Goal: Obtain resource: Obtain resource

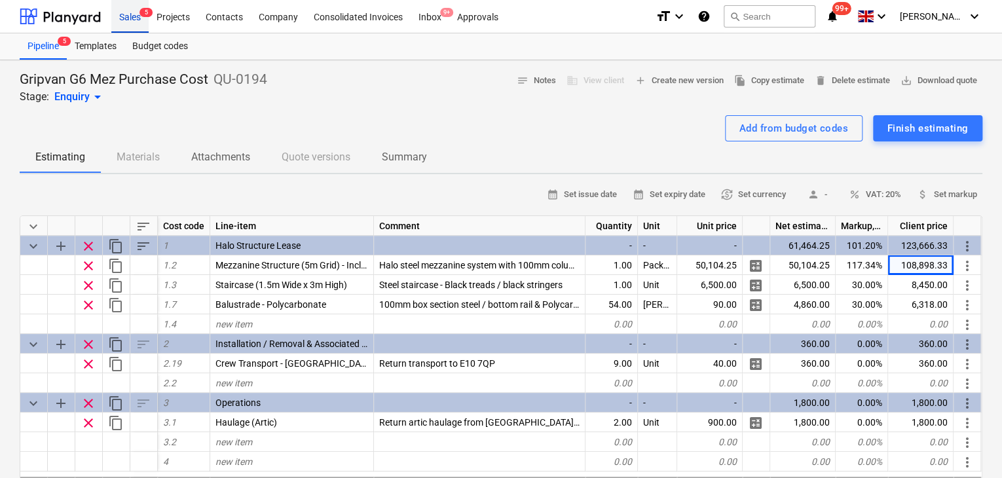
click at [120, 24] on div "Sales 5" at bounding box center [129, 15] width 37 height 33
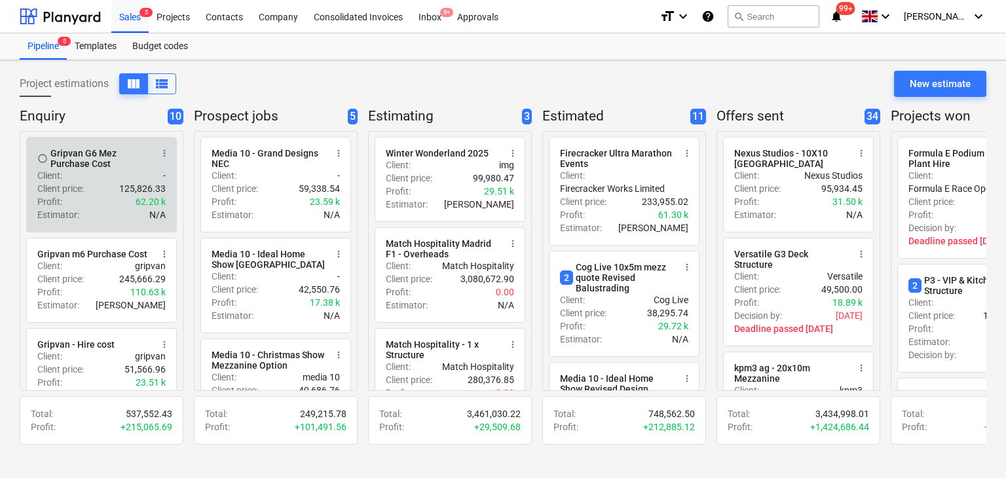
click at [94, 196] on div "Profit : 62.20 k" at bounding box center [101, 201] width 128 height 13
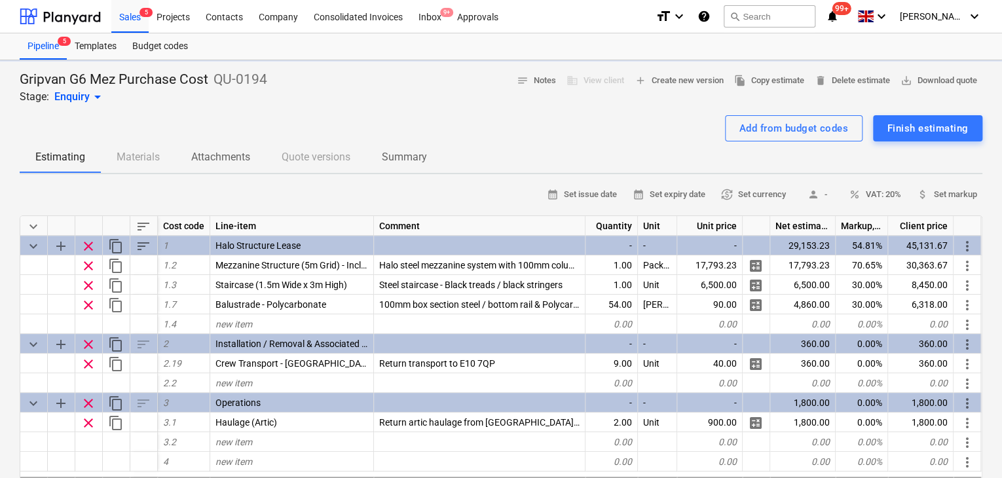
type textarea "x"
click at [303, 186] on div "calendar_month Set issue date calendar_month Set expiry date currency_exchange …" at bounding box center [501, 195] width 962 height 20
click at [276, 111] on div at bounding box center [501, 110] width 962 height 10
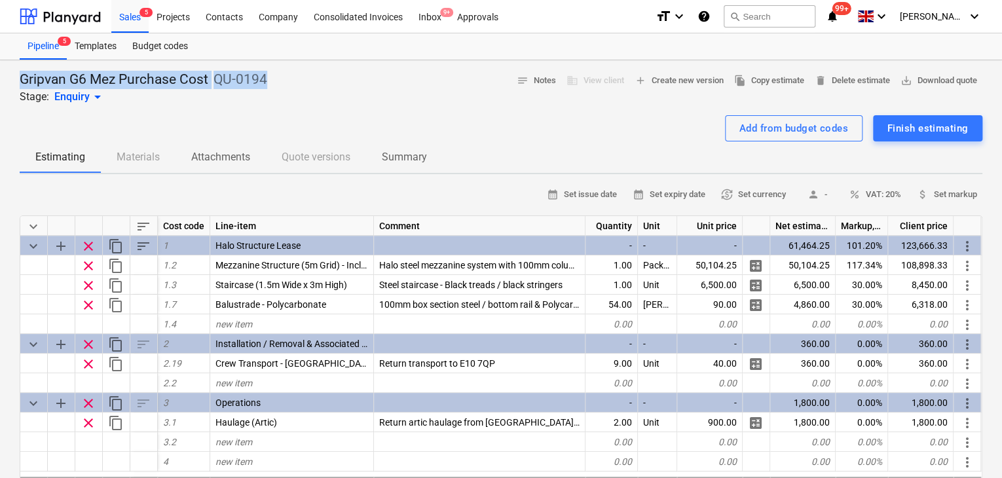
drag, startPoint x: 252, startPoint y: 79, endPoint x: 13, endPoint y: 75, distance: 239.0
click at [184, 83] on p "Gripvan G6 Mez Purchase Cost" at bounding box center [114, 80] width 189 height 18
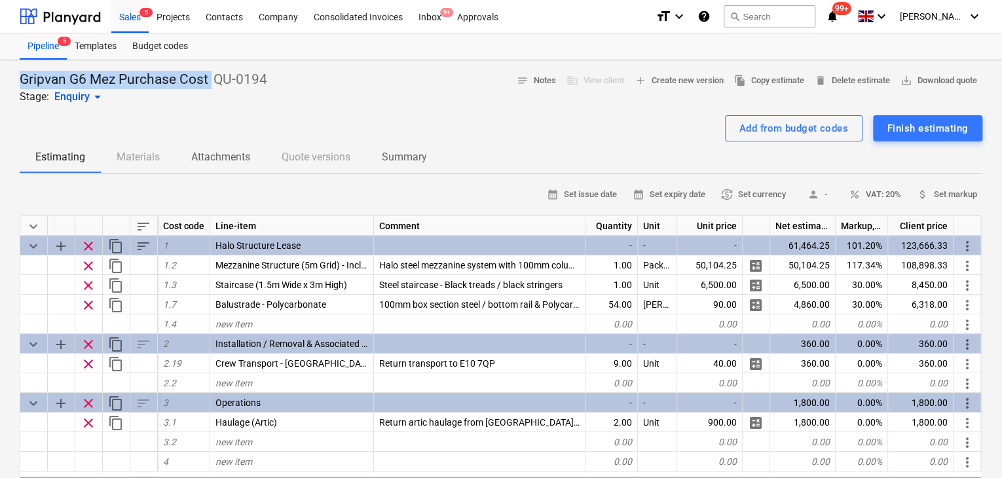
click at [184, 83] on p "Gripvan G6 Mez Purchase Cost" at bounding box center [114, 80] width 189 height 18
click at [299, 80] on div "Gripvan G6 Mez Purchase Cost QU-0194 Stage: Enquiry arrow_drop_down notes Notes…" at bounding box center [501, 88] width 962 height 34
click at [236, 84] on p "QU-0194" at bounding box center [240, 80] width 54 height 18
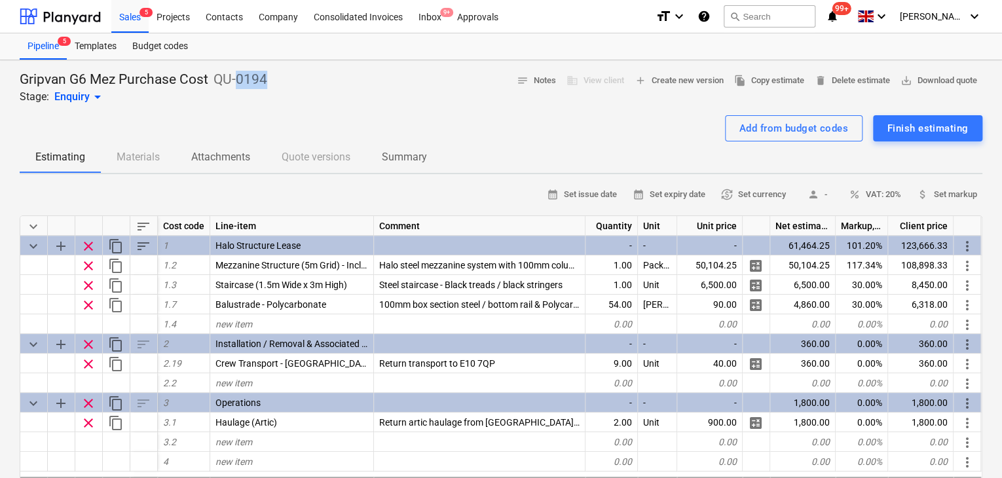
click at [236, 84] on p "QU-0194" at bounding box center [240, 80] width 54 height 18
click at [369, 87] on div "Gripvan G6 Mez Purchase Cost QU-0194 Stage: Enquiry arrow_drop_down notes Notes…" at bounding box center [501, 88] width 962 height 34
click at [949, 82] on span "save_alt Download quote" at bounding box center [938, 80] width 77 height 15
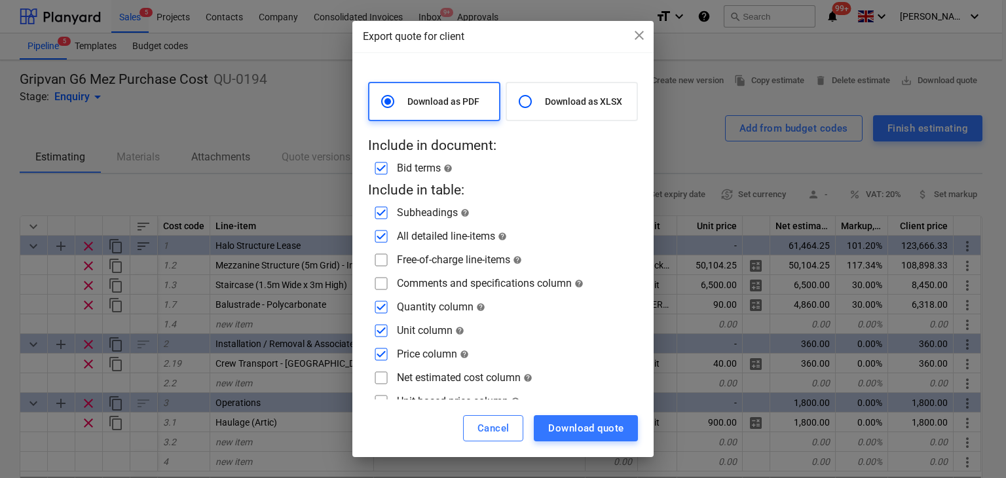
click at [380, 281] on input "checkbox" at bounding box center [381, 283] width 21 height 21
checkbox input "true"
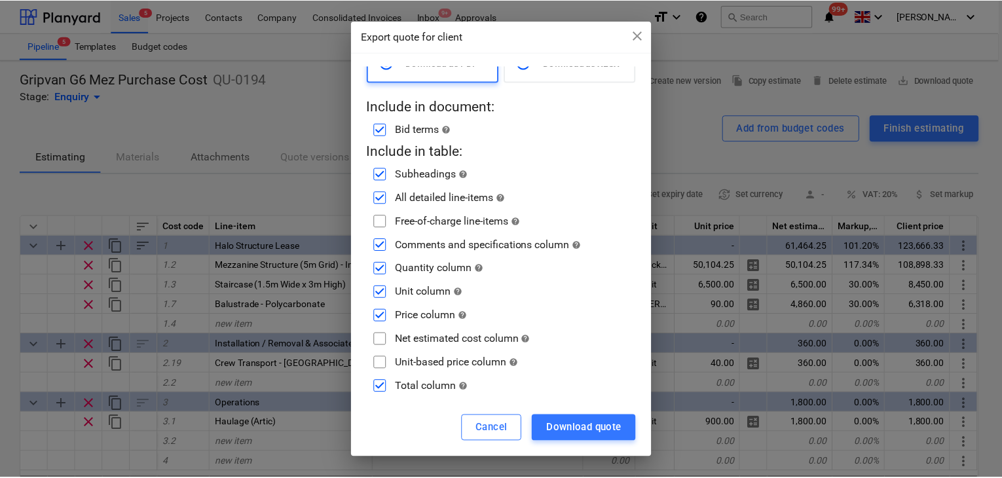
scroll to position [41, 0]
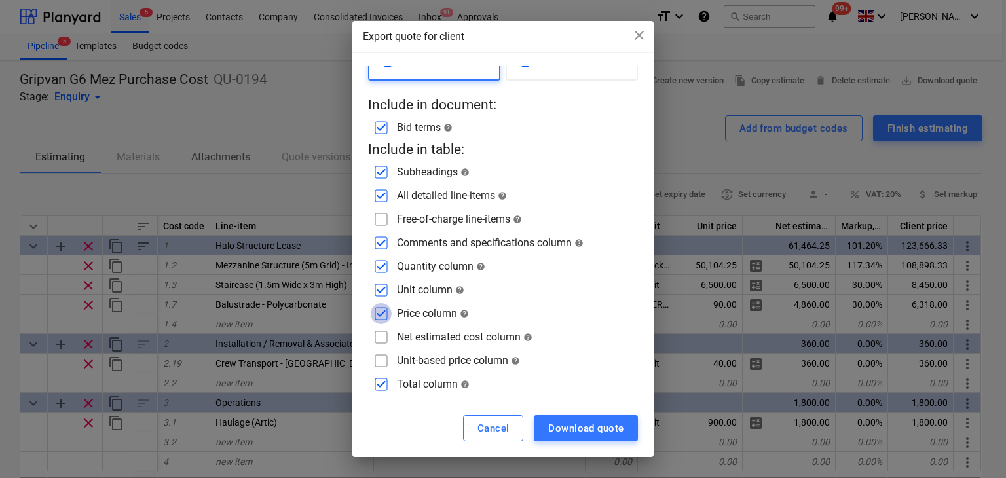
click at [382, 311] on input "checkbox" at bounding box center [381, 313] width 21 height 21
checkbox input "false"
click at [382, 288] on input "checkbox" at bounding box center [381, 290] width 21 height 21
click at [382, 289] on input "checkbox" at bounding box center [381, 290] width 21 height 21
checkbox input "true"
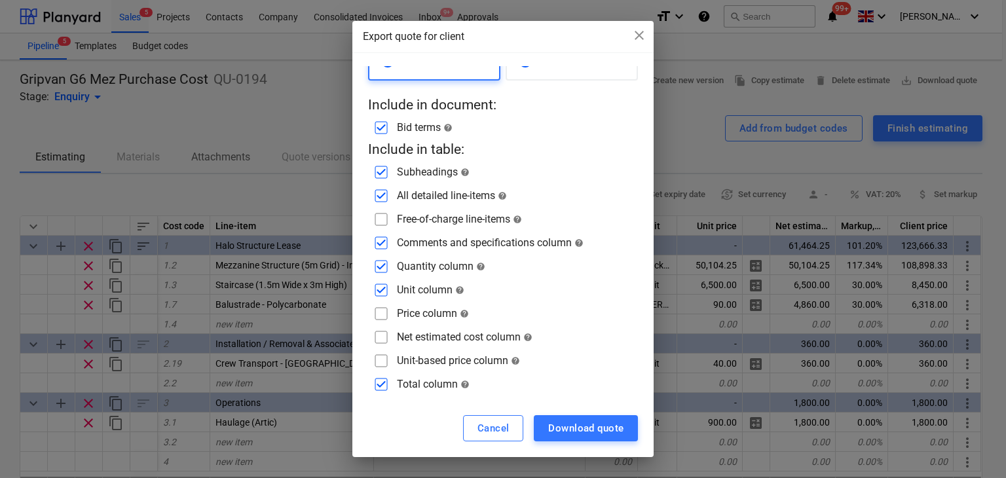
click at [376, 320] on input "checkbox" at bounding box center [381, 313] width 21 height 21
click at [377, 306] on input "checkbox" at bounding box center [381, 313] width 21 height 21
checkbox input "false"
click at [383, 285] on input "checkbox" at bounding box center [381, 290] width 21 height 21
checkbox input "false"
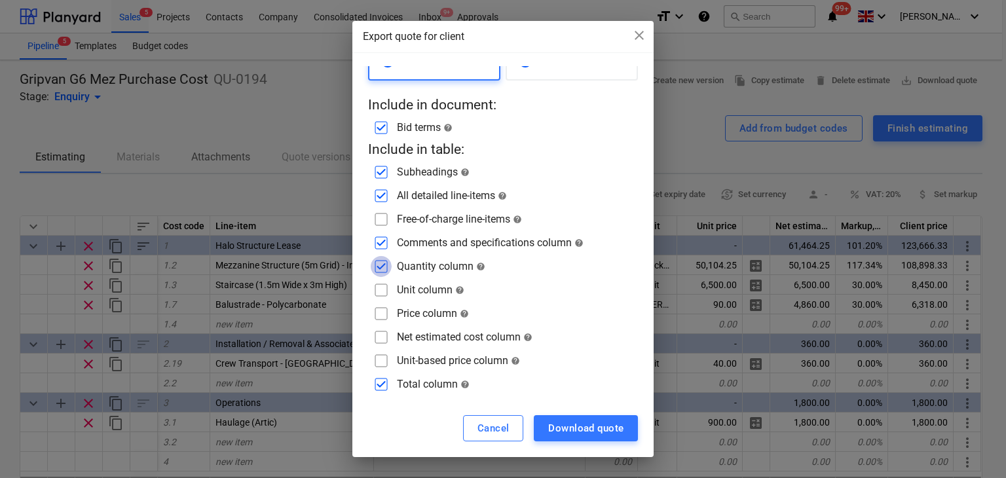
click at [385, 265] on input "checkbox" at bounding box center [381, 266] width 21 height 21
checkbox input "false"
click at [572, 427] on div "Download quote" at bounding box center [585, 428] width 75 height 17
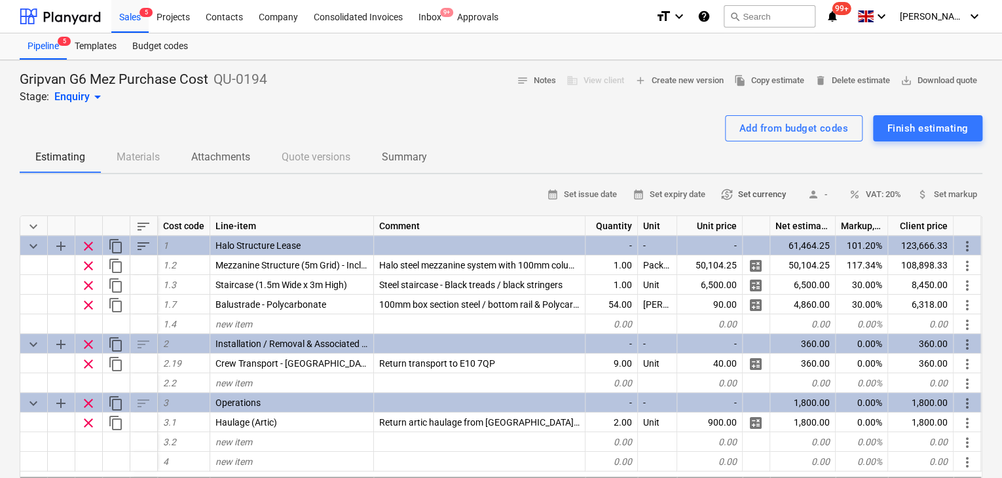
click at [733, 189] on span "currency_exchange Set currency" at bounding box center [753, 194] width 65 height 15
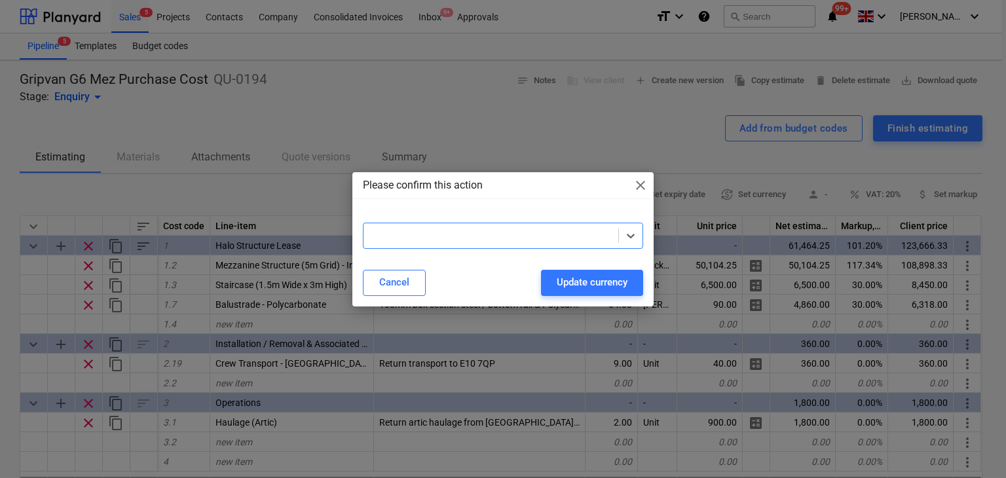
click at [511, 231] on div at bounding box center [491, 235] width 242 height 13
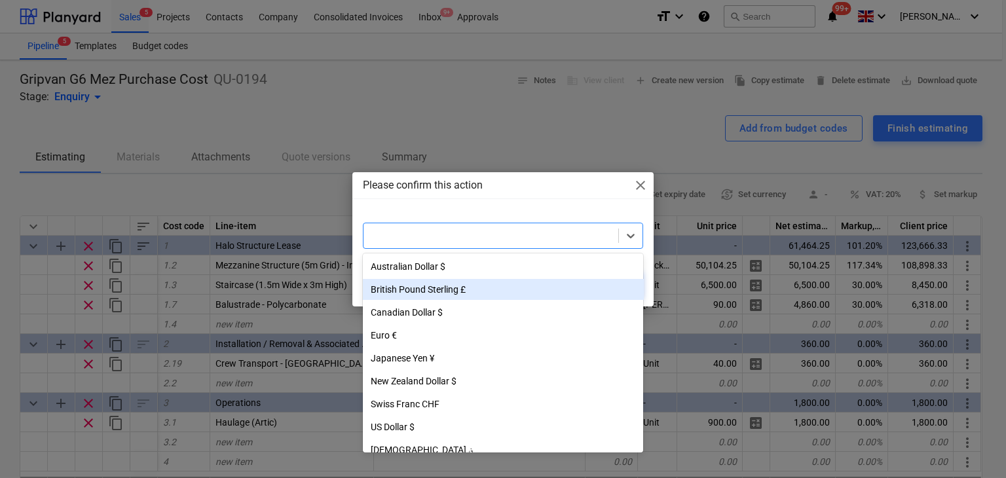
click at [439, 294] on div "British Pound Sterling £" at bounding box center [503, 289] width 281 height 21
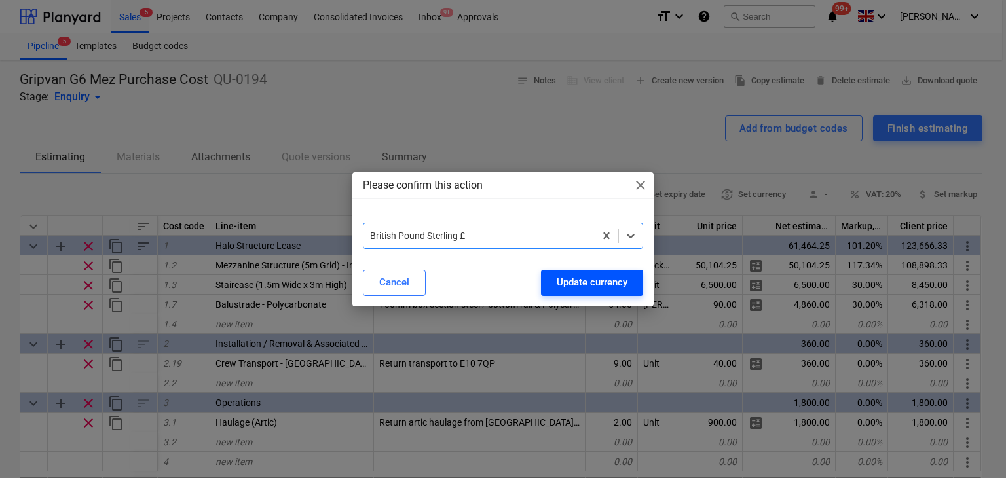
click at [564, 281] on div "Update currency" at bounding box center [592, 282] width 71 height 17
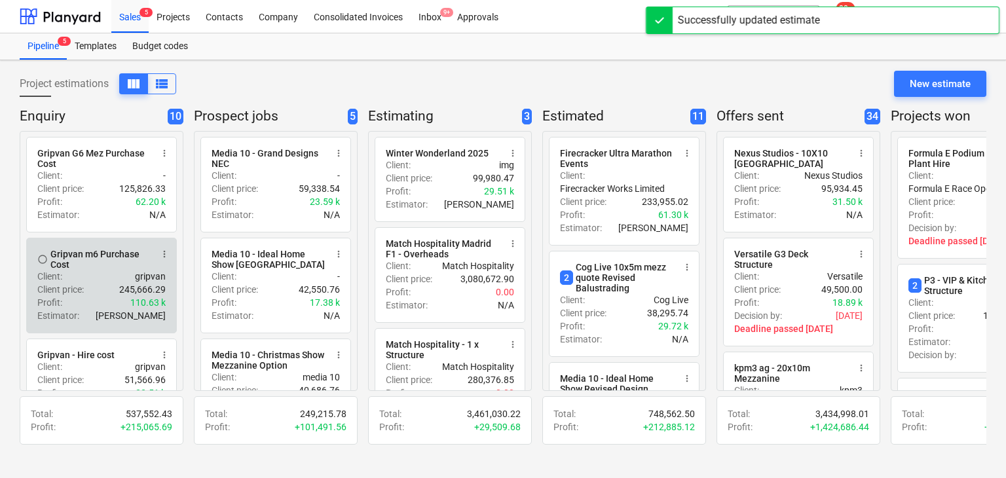
click at [95, 259] on div "Gripvan m6 Purchase Cost" at bounding box center [100, 259] width 101 height 21
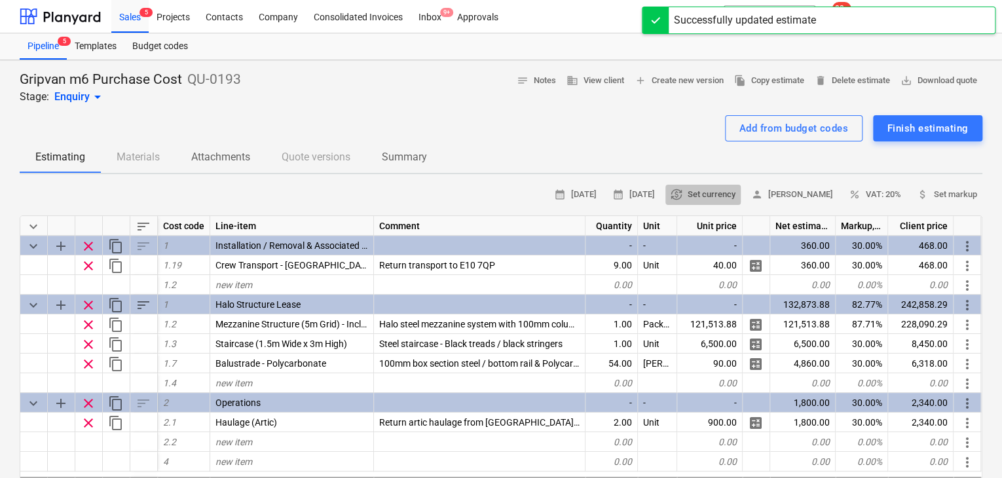
click at [714, 200] on span "currency_exchange Set currency" at bounding box center [702, 194] width 65 height 15
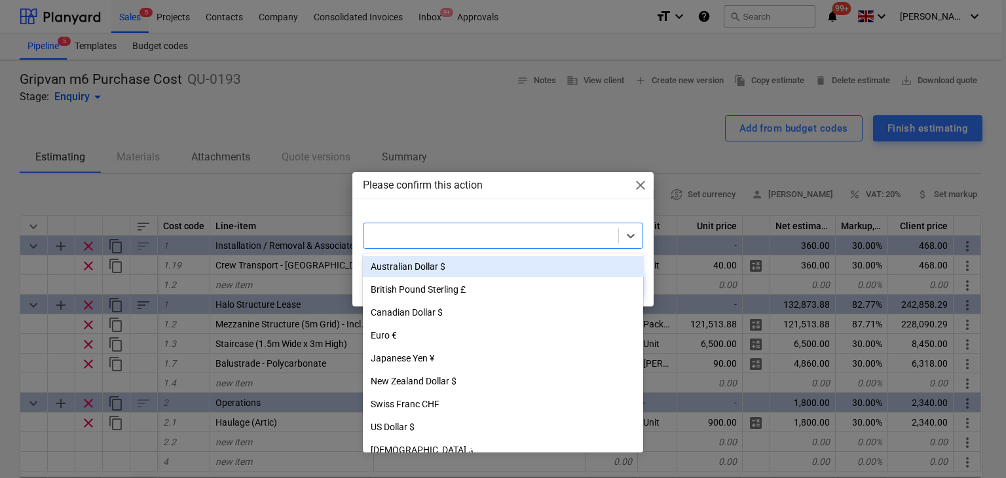
click at [494, 242] on div at bounding box center [490, 236] width 255 height 18
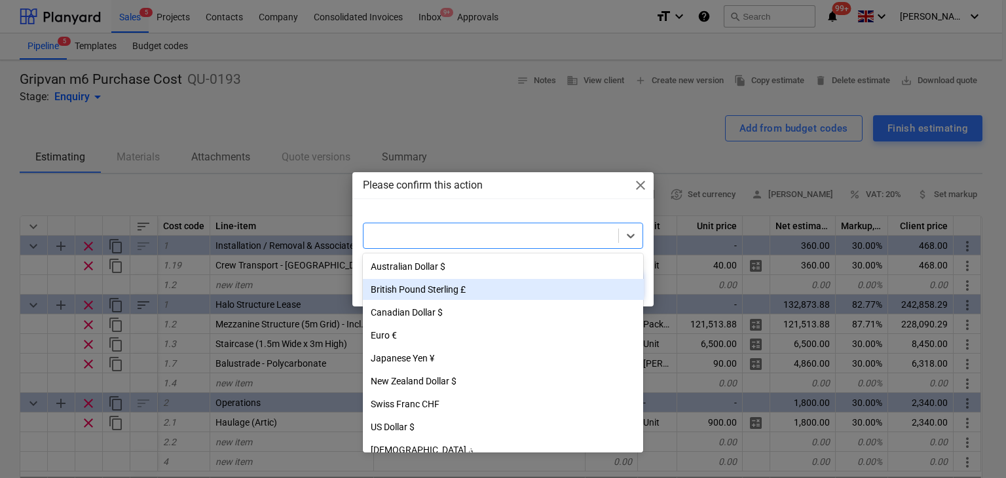
click at [437, 289] on div "British Pound Sterling £" at bounding box center [503, 289] width 281 height 21
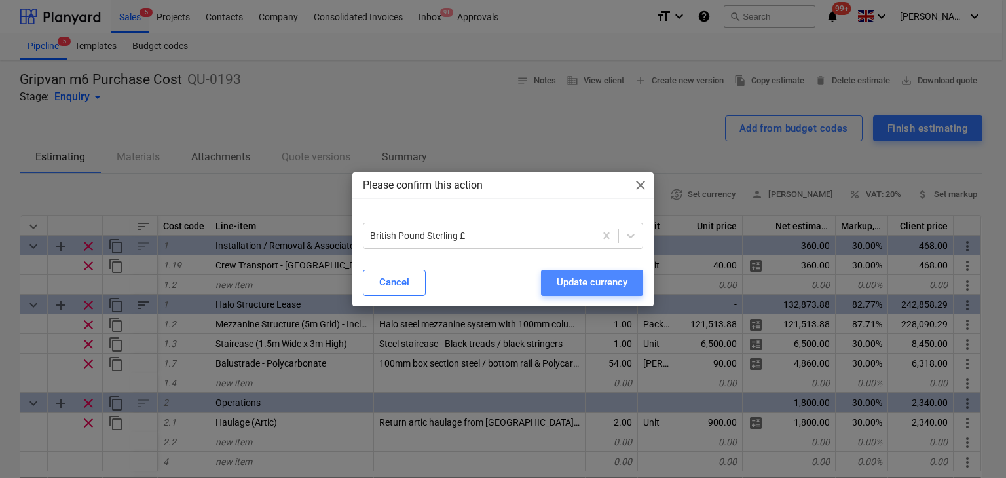
click at [606, 281] on div "Update currency" at bounding box center [592, 282] width 71 height 17
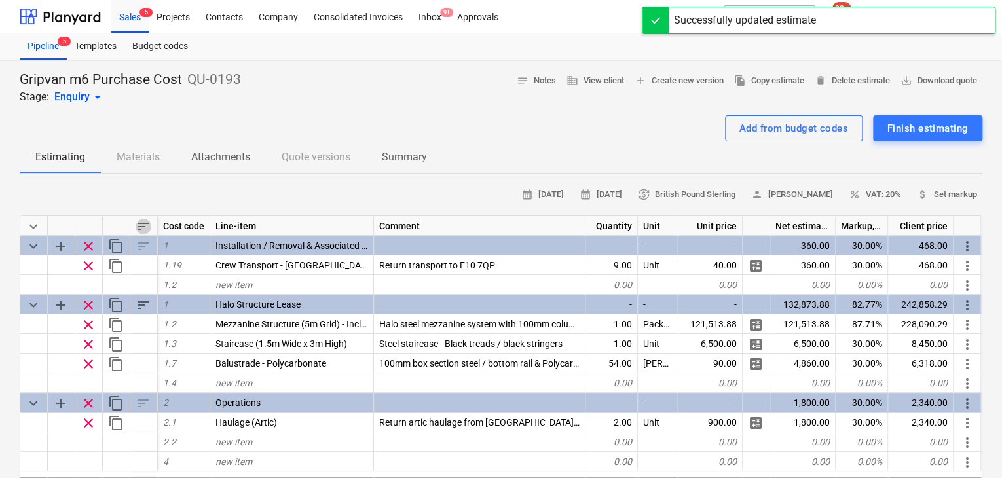
click at [143, 219] on span "sort" at bounding box center [144, 227] width 16 height 16
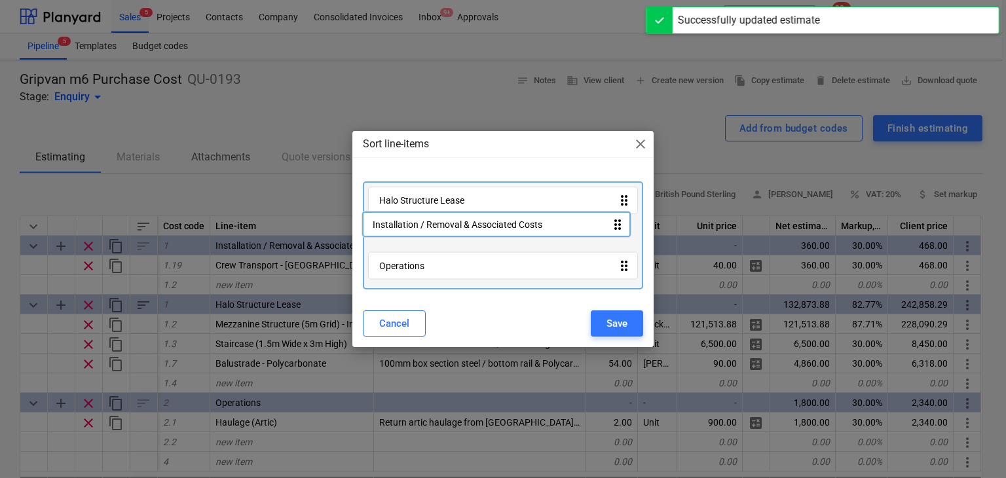
drag, startPoint x: 434, startPoint y: 196, endPoint x: 428, endPoint y: 223, distance: 28.3
click at [428, 223] on div "Installation / Removal & Associated Costs drag_indicator Halo Structure Lease d…" at bounding box center [503, 235] width 281 height 109
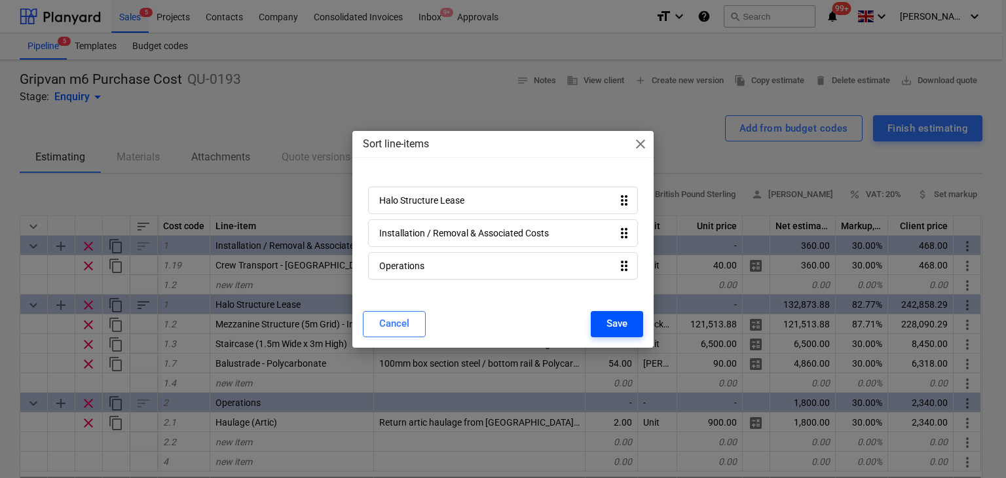
click at [597, 321] on button "Save" at bounding box center [617, 324] width 52 height 26
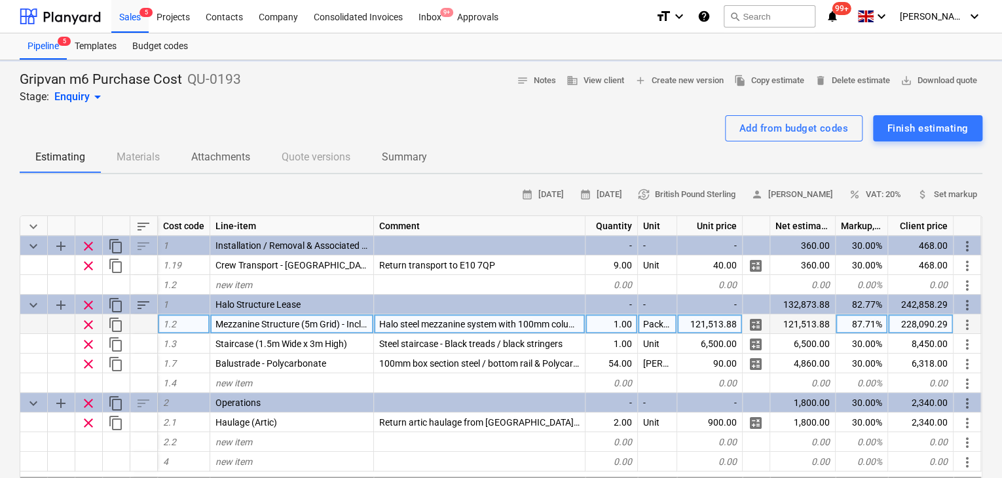
type textarea "x"
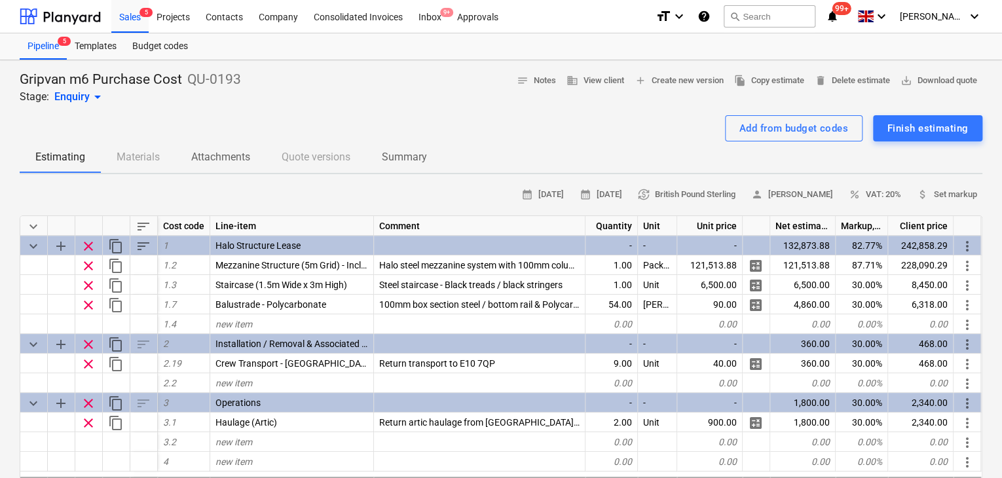
click at [180, 105] on div at bounding box center [501, 110] width 962 height 10
drag, startPoint x: 133, startPoint y: 79, endPoint x: 279, endPoint y: 87, distance: 146.2
click at [279, 87] on div "Gripvan m6 Purchase Cost QU-0193 Stage: Enquiry arrow_drop_down notes Notes bus…" at bounding box center [501, 88] width 962 height 34
drag, startPoint x: 226, startPoint y: 83, endPoint x: 19, endPoint y: 82, distance: 206.9
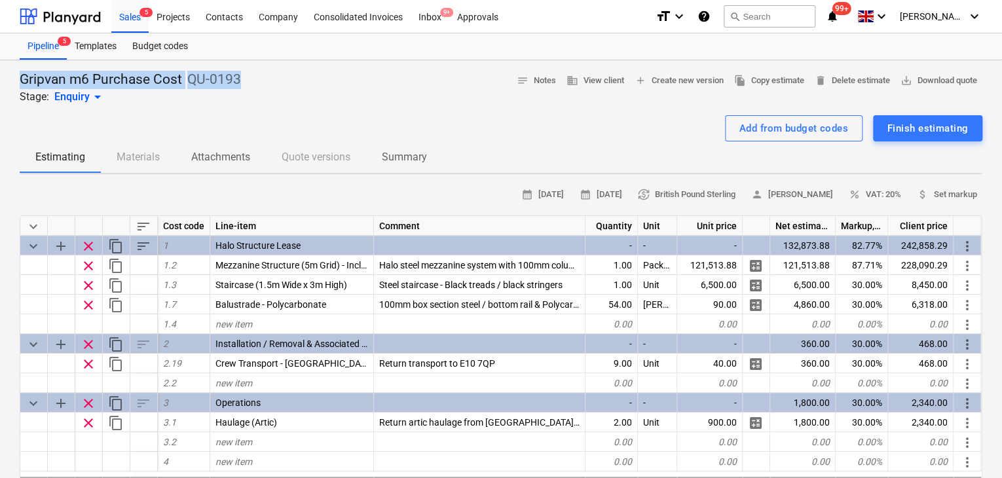
click at [20, 82] on div "Gripvan m6 Purchase Cost QU-0193 Stage: Enquiry arrow_drop_down notes Notes bus…" at bounding box center [501, 88] width 962 height 34
click at [367, 80] on div "Gripvan m6 Purchase Cost QU-0193 Stage: Enquiry arrow_drop_down notes Notes bus…" at bounding box center [501, 88] width 962 height 34
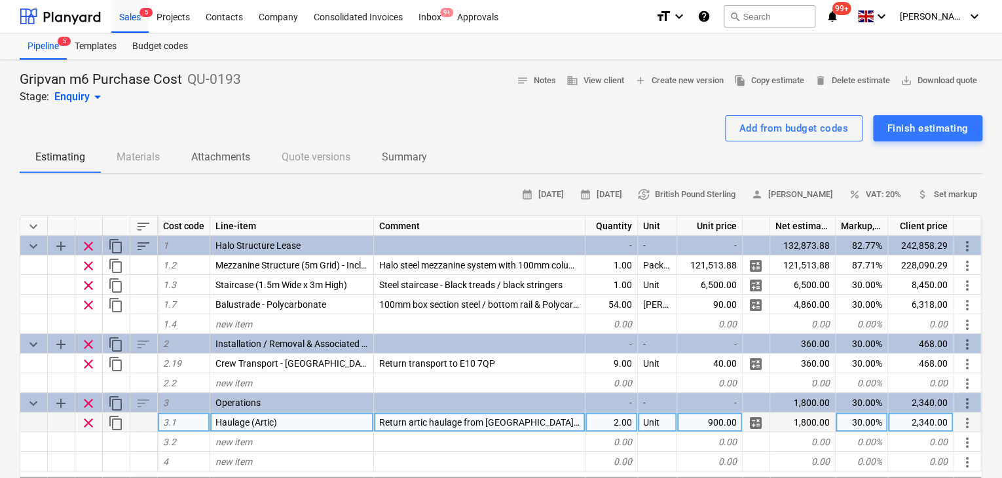
click at [606, 415] on div "2.00" at bounding box center [611, 422] width 52 height 20
type input "1"
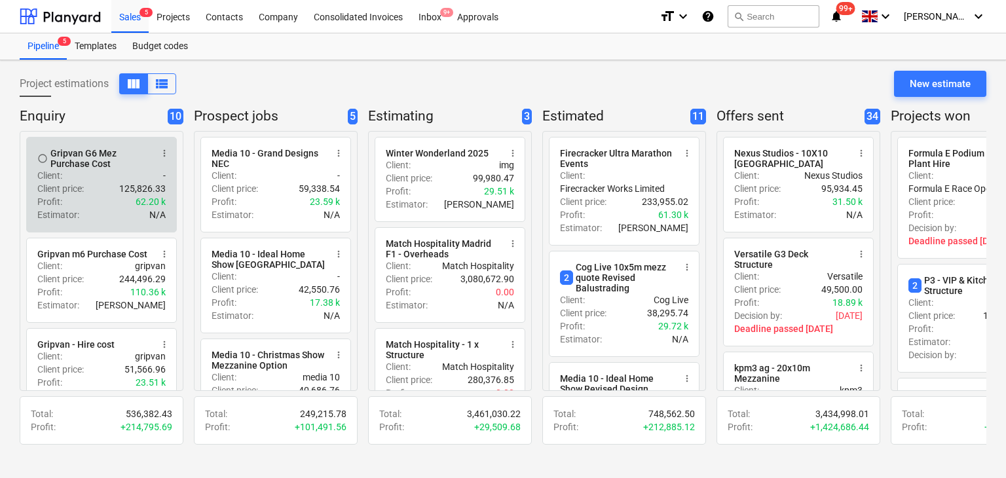
click at [96, 187] on div "Client price : 125,826.33" at bounding box center [101, 188] width 128 height 13
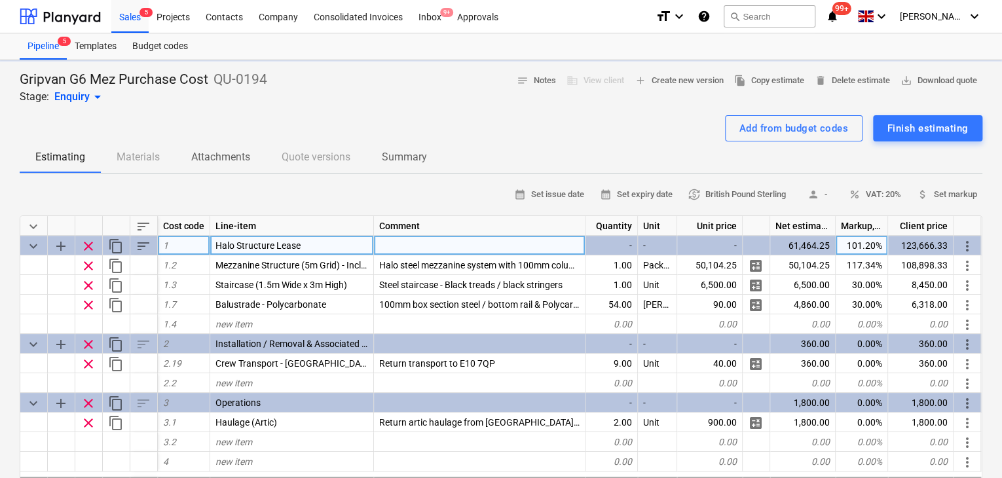
type textarea "x"
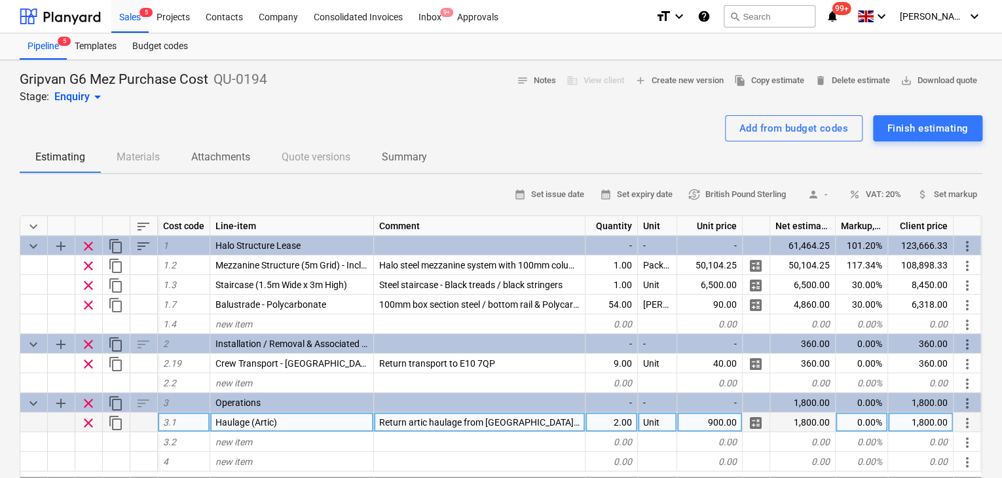
click at [619, 420] on div "2.00" at bounding box center [611, 422] width 52 height 20
type input "1"
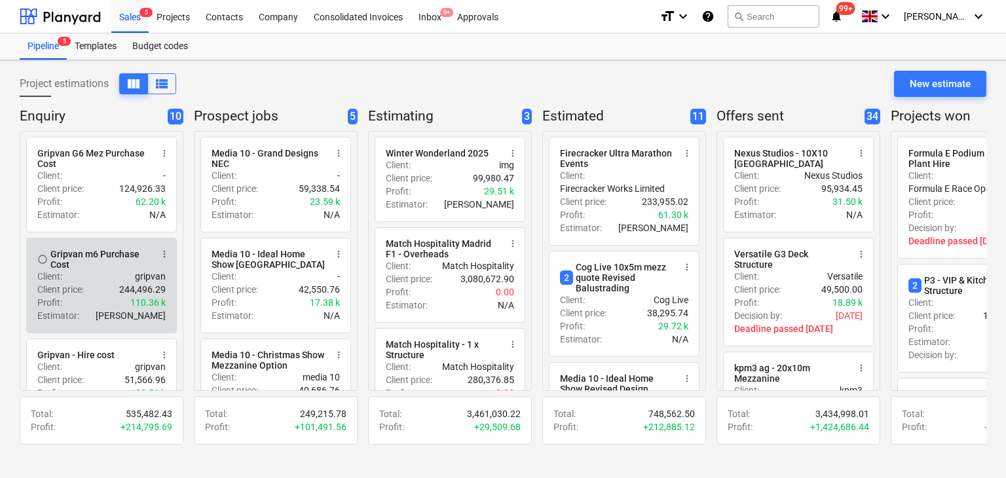
click at [92, 290] on div "Client price : 244,496.29" at bounding box center [101, 289] width 128 height 13
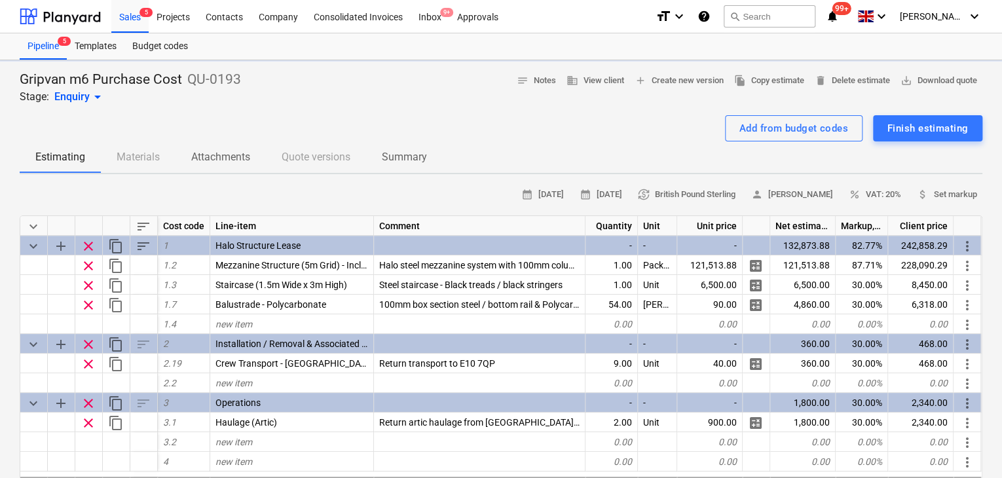
type textarea "x"
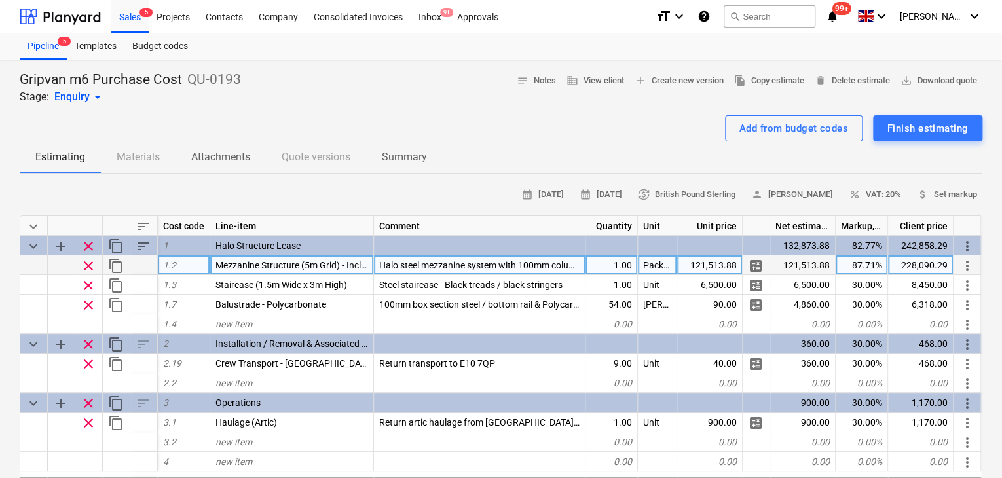
click at [909, 270] on div "228,090.29" at bounding box center [920, 265] width 65 height 20
click at [900, 265] on input "£ 216,258.47" at bounding box center [920, 264] width 65 height 19
type input "216,258.47"
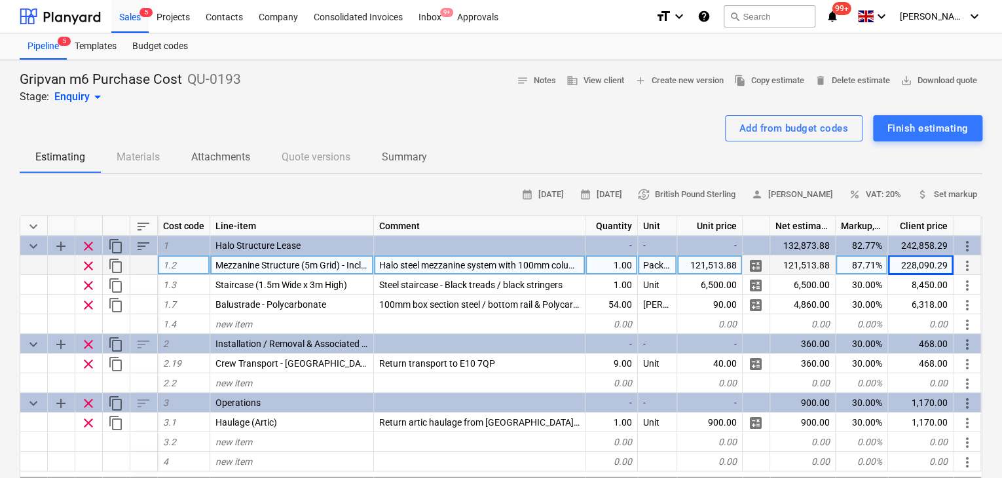
click at [689, 264] on div "121,513.88" at bounding box center [709, 265] width 65 height 20
click at [693, 262] on input "£112,845.88" at bounding box center [709, 264] width 65 height 19
click at [710, 266] on input "112,845.88" at bounding box center [709, 264] width 65 height 19
type input "112845.88"
type textarea "x"
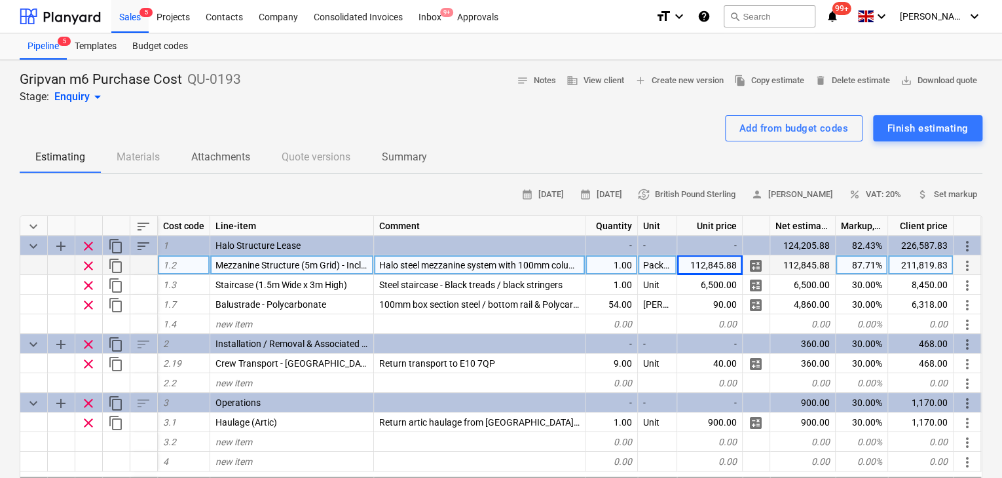
click at [912, 263] on div "211,819.83" at bounding box center [920, 265] width 65 height 20
click at [902, 265] on input "£ 216,258.47" at bounding box center [920, 264] width 65 height 19
click at [921, 260] on input "216,258.47" at bounding box center [920, 264] width 65 height 19
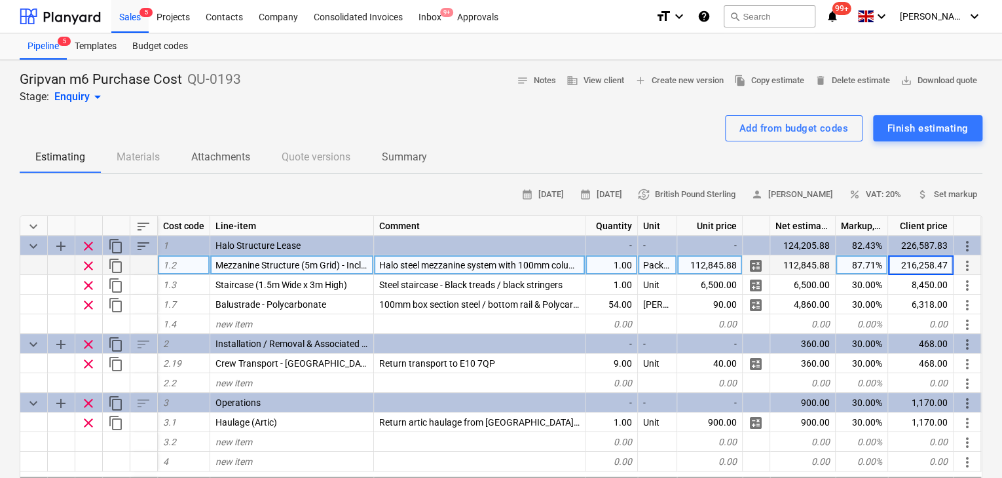
click at [917, 268] on input "216,258.47" at bounding box center [920, 264] width 65 height 19
type input "216258.47"
click at [131, 22] on div "Sales 5" at bounding box center [129, 15] width 37 height 33
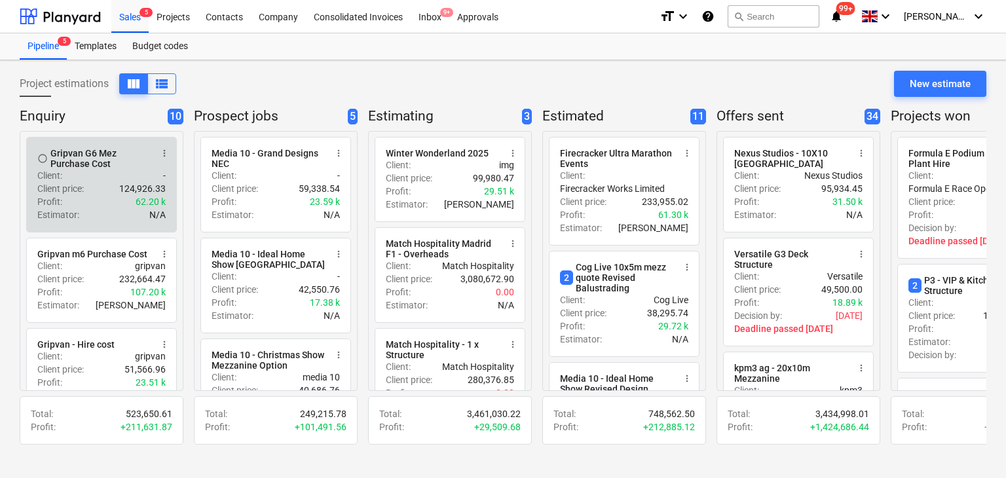
click at [96, 183] on div "Client price : 124,926.33" at bounding box center [101, 188] width 128 height 13
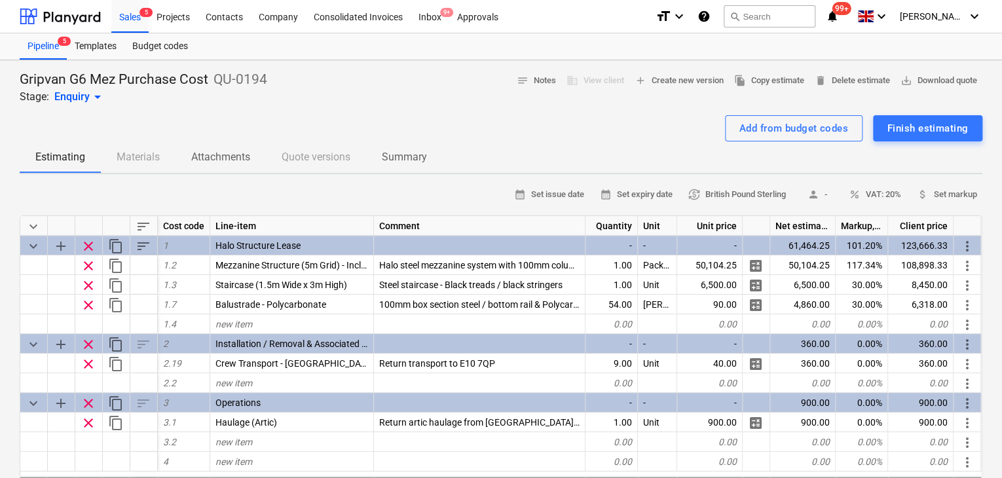
type textarea "x"
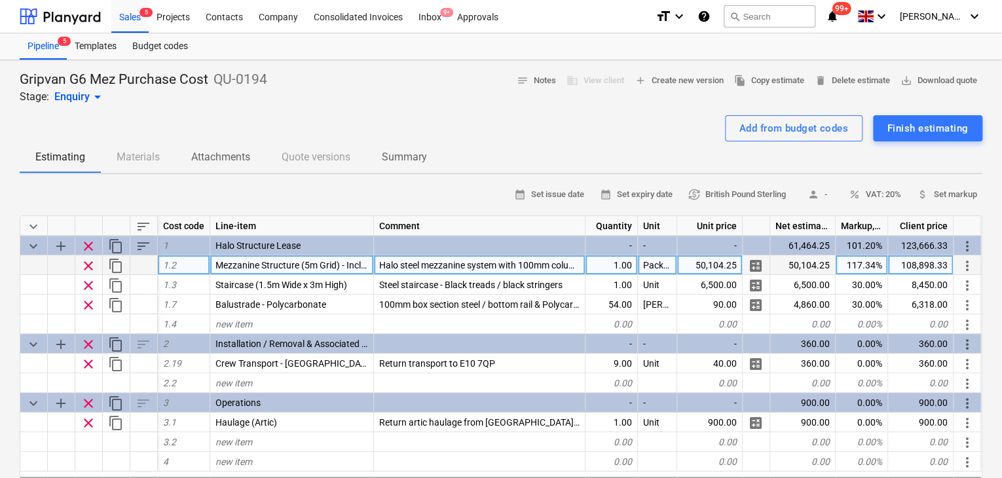
click at [790, 262] on div "50,104.25" at bounding box center [802, 265] width 65 height 20
click at [694, 261] on div "50,104.25" at bounding box center [709, 265] width 65 height 20
click at [699, 266] on input "£50,606.25" at bounding box center [709, 264] width 65 height 19
click at [690, 261] on input "£50,606.25" at bounding box center [709, 264] width 65 height 19
click at [697, 268] on input "£50,606.25" at bounding box center [709, 264] width 65 height 19
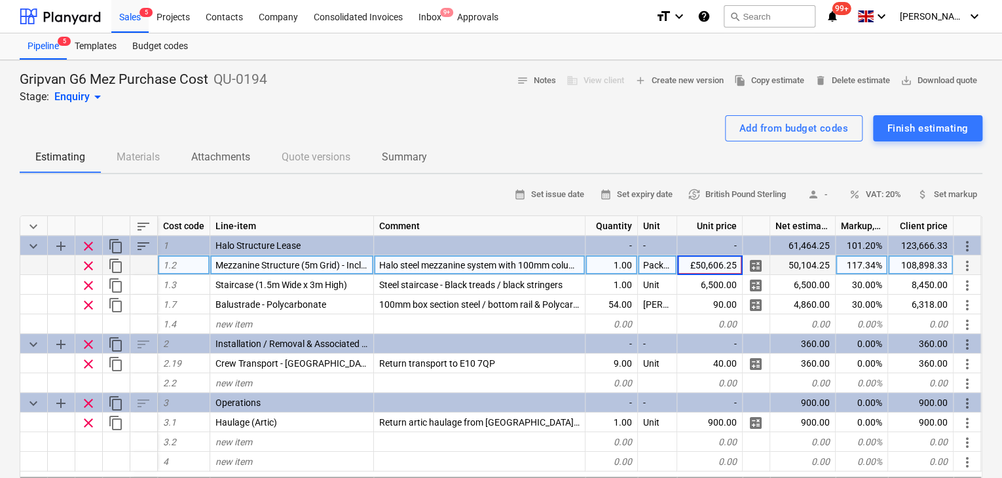
type input "50,606.25"
type textarea "x"
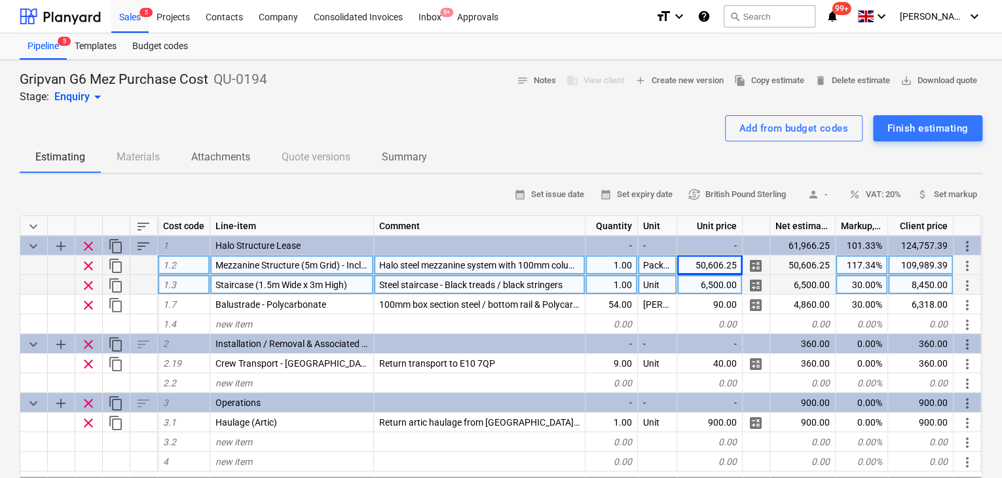
click at [919, 280] on div "8,450.00" at bounding box center [920, 285] width 65 height 20
click at [917, 265] on div "109,989.39" at bounding box center [920, 265] width 65 height 20
click at [896, 257] on input "£ 109,583.56" at bounding box center [920, 264] width 65 height 19
click at [902, 263] on input "£ 109,583.56" at bounding box center [920, 264] width 65 height 19
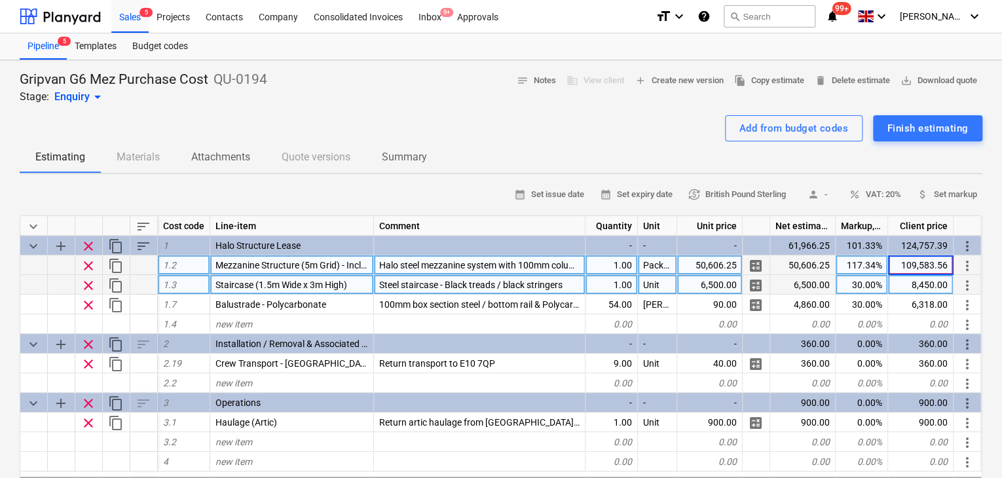
scroll to position [0, 0]
click at [917, 259] on input "109,583.56" at bounding box center [920, 264] width 65 height 19
type input "109583.56"
type textarea "x"
click at [932, 81] on span "save_alt Download quote" at bounding box center [938, 80] width 77 height 15
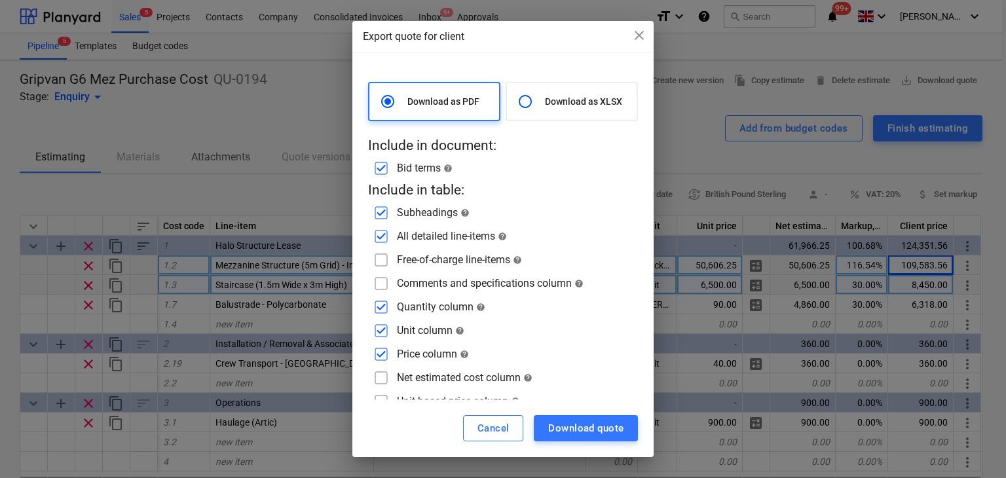
click at [380, 310] on input "checkbox" at bounding box center [381, 307] width 21 height 21
checkbox input "false"
click at [371, 340] on input "checkbox" at bounding box center [381, 330] width 21 height 21
checkbox input "false"
click at [385, 353] on input "checkbox" at bounding box center [381, 354] width 21 height 21
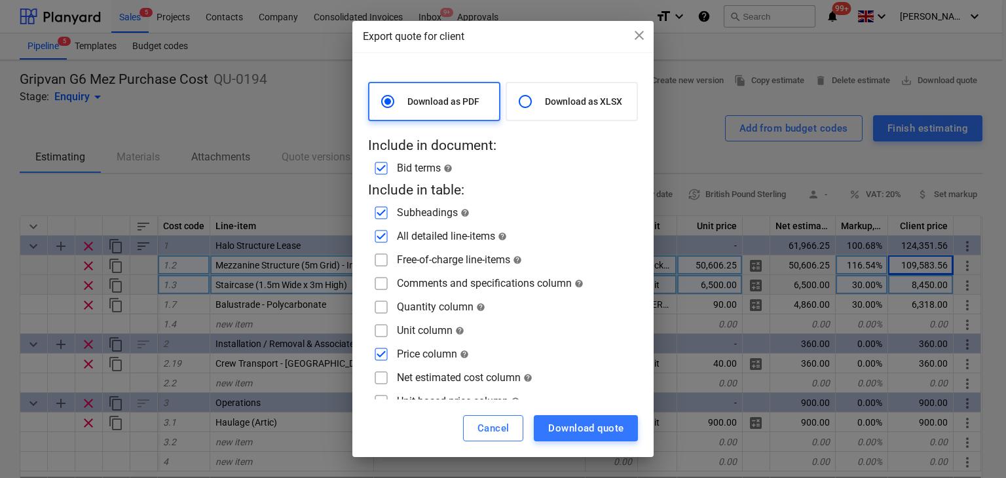
checkbox input "false"
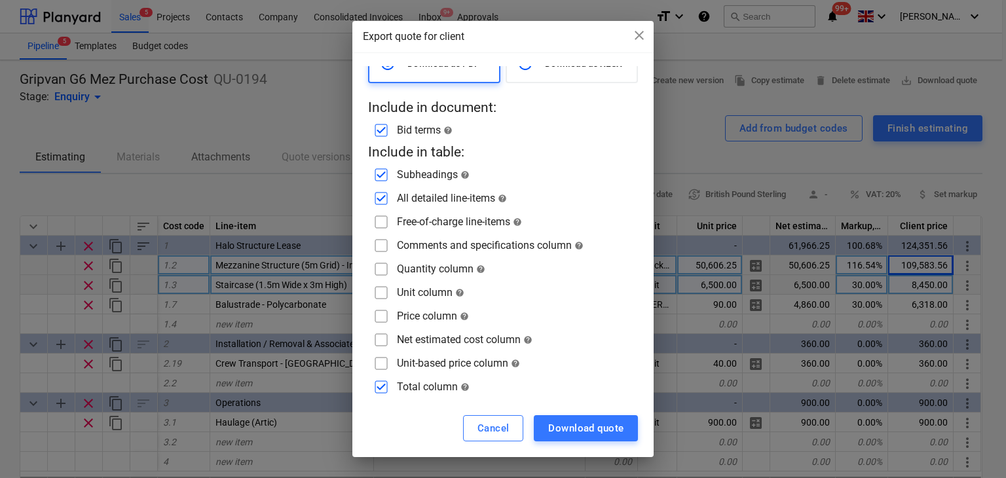
scroll to position [41, 0]
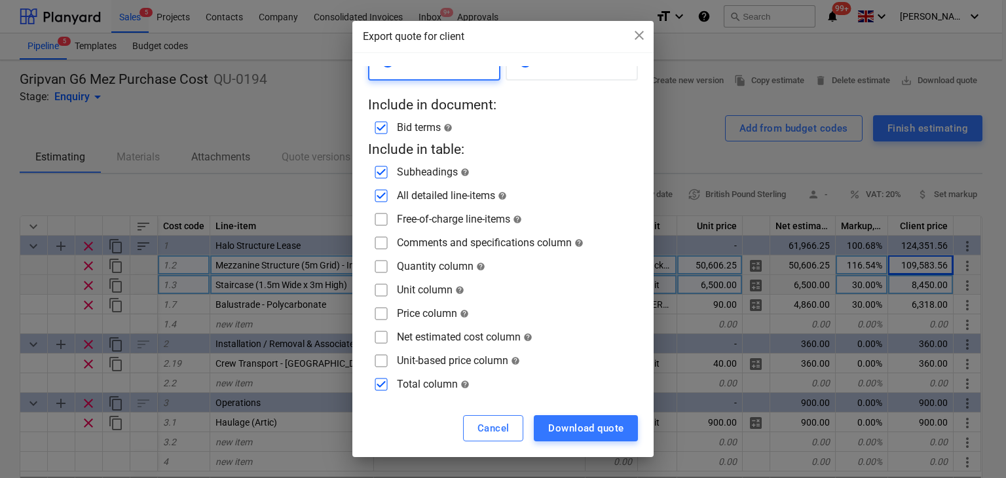
click at [391, 238] on div "Comments and specifications column help" at bounding box center [503, 242] width 270 height 21
click at [380, 247] on input "checkbox" at bounding box center [381, 242] width 21 height 21
checkbox input "true"
click at [574, 428] on div "Download quote" at bounding box center [585, 428] width 75 height 17
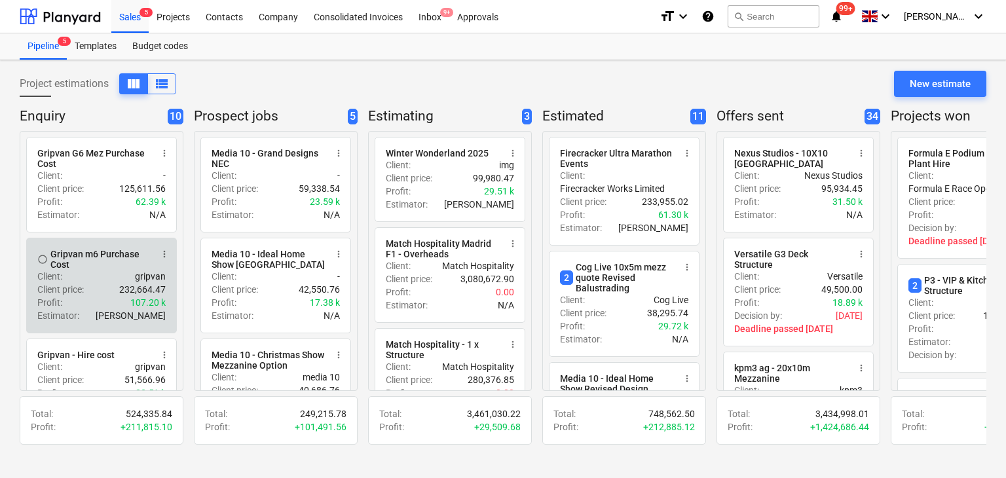
click at [93, 278] on div "Client : gripvan" at bounding box center [101, 276] width 128 height 13
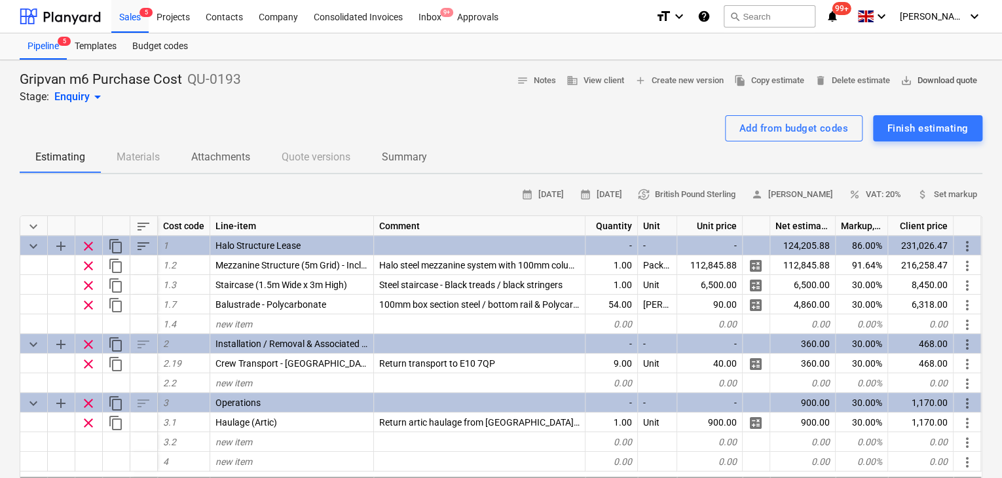
click at [912, 82] on span "save_alt Download quote" at bounding box center [938, 80] width 77 height 15
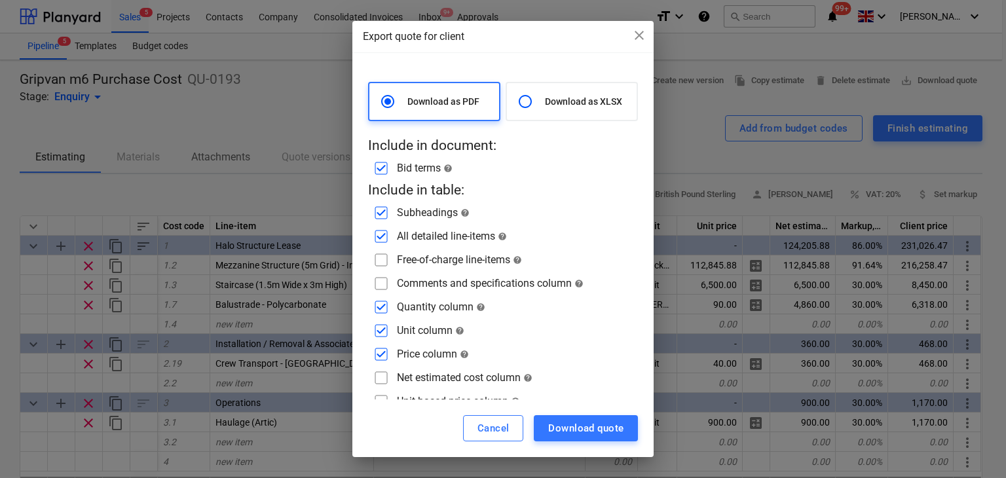
type textarea "x"
click at [388, 269] on input "checkbox" at bounding box center [381, 259] width 21 height 21
checkbox input "true"
click at [382, 287] on input "checkbox" at bounding box center [381, 283] width 21 height 21
checkbox input "true"
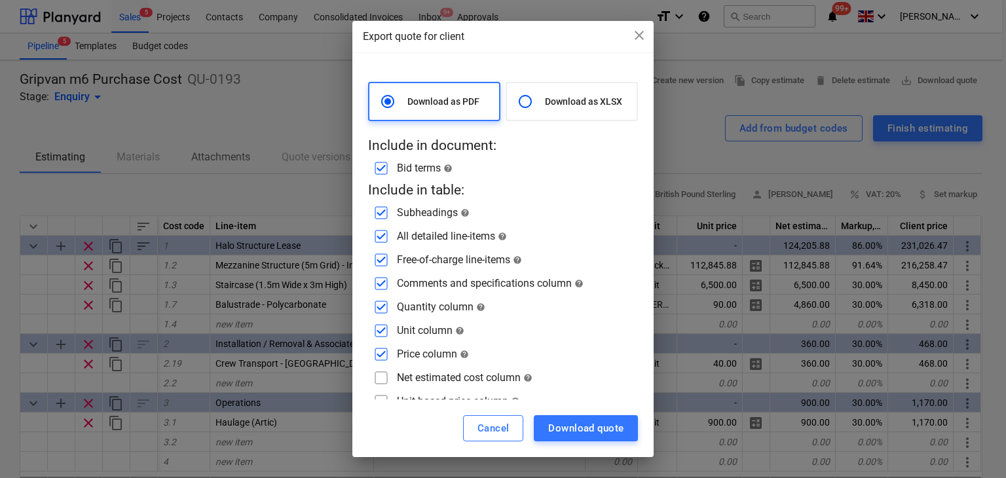
click at [381, 300] on input "checkbox" at bounding box center [381, 307] width 21 height 21
checkbox input "false"
click at [377, 329] on input "checkbox" at bounding box center [381, 330] width 21 height 21
checkbox input "false"
click at [382, 357] on input "checkbox" at bounding box center [381, 354] width 21 height 21
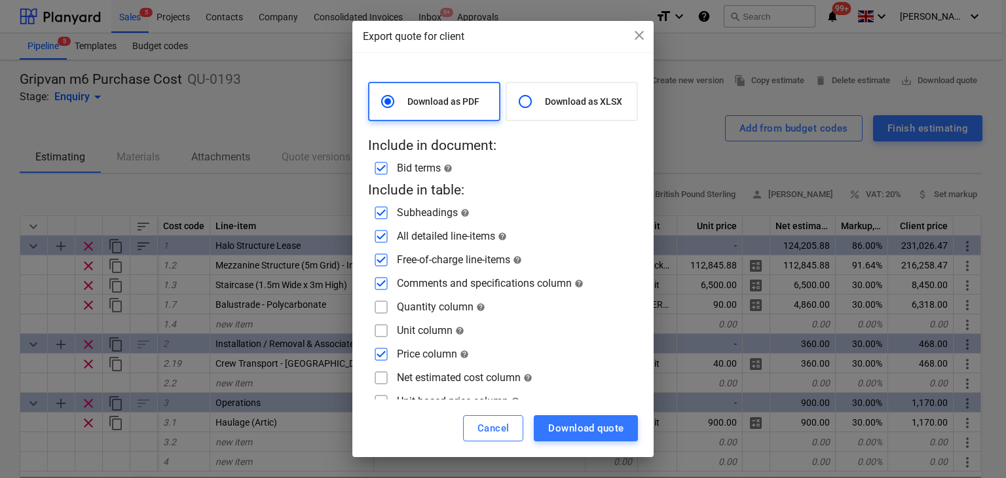
checkbox input "false"
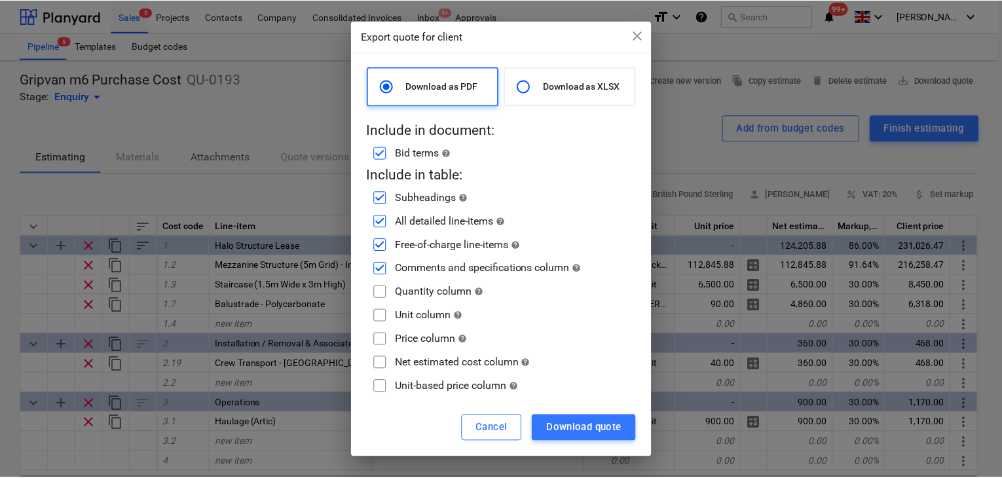
scroll to position [41, 0]
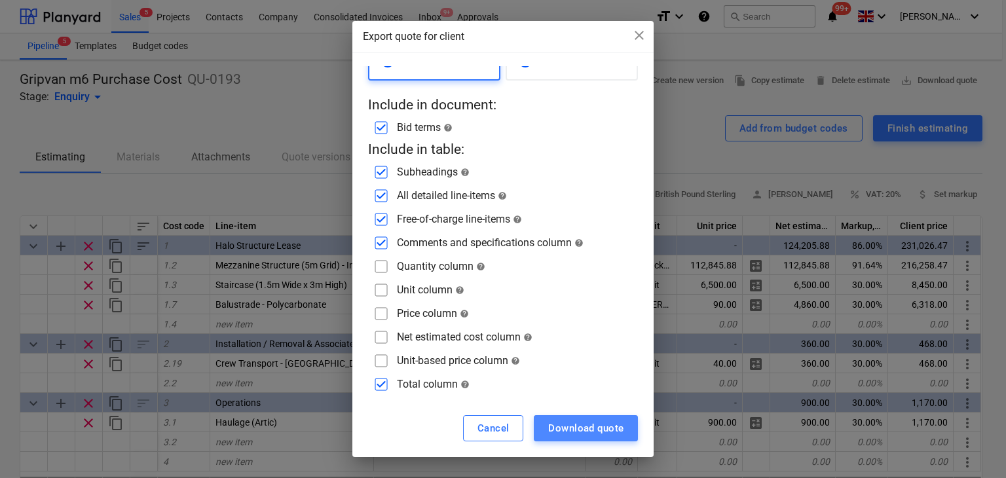
click at [596, 433] on div "Download quote" at bounding box center [585, 428] width 75 height 17
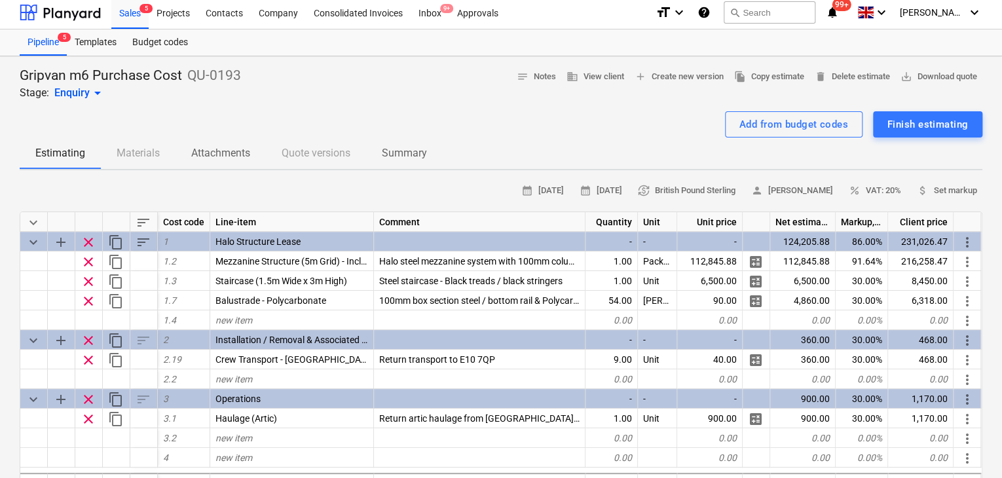
scroll to position [0, 0]
